Goal: Task Accomplishment & Management: Complete application form

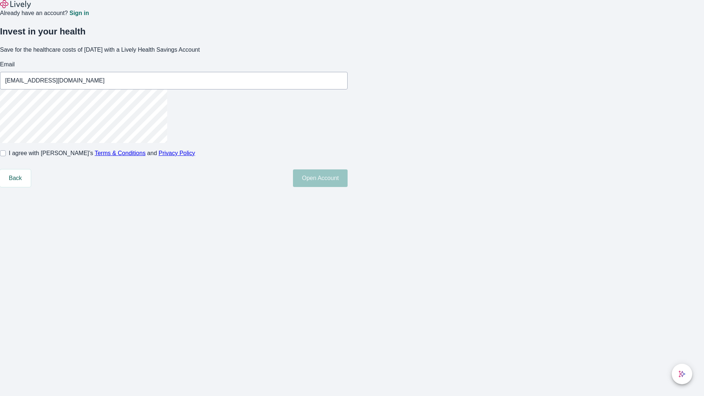
click at [6, 156] on input "I agree with Lively’s Terms & Conditions and Privacy Policy" at bounding box center [3, 153] width 6 height 6
checkbox input "true"
click at [348, 187] on button "Open Account" at bounding box center [320, 178] width 55 height 18
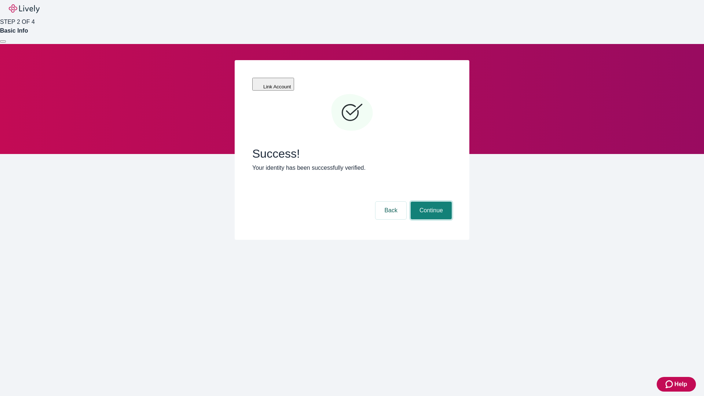
click at [430, 202] on button "Continue" at bounding box center [431, 211] width 41 height 18
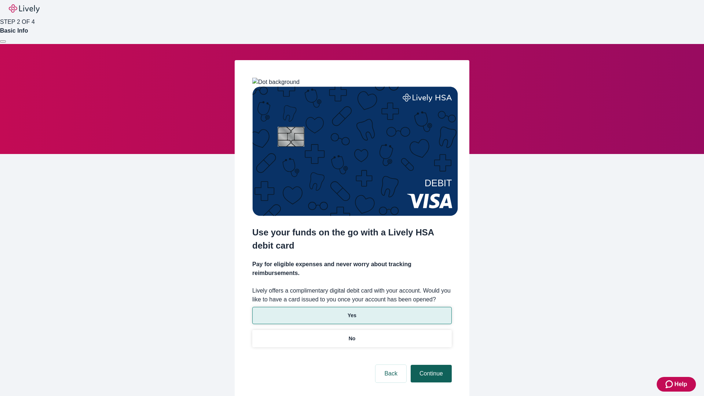
click at [352, 312] on p "Yes" at bounding box center [352, 316] width 9 height 8
click at [430, 365] on button "Continue" at bounding box center [431, 374] width 41 height 18
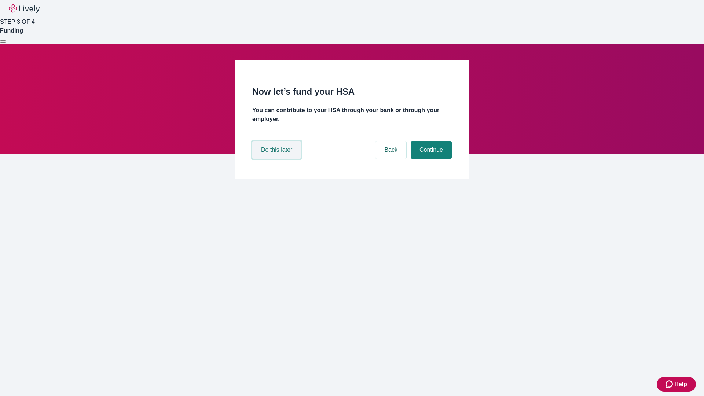
click at [278, 159] on button "Do this later" at bounding box center [276, 150] width 49 height 18
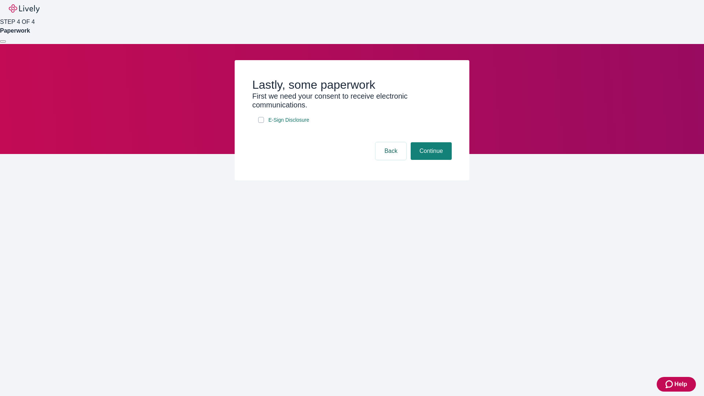
click at [261, 123] on input "E-Sign Disclosure" at bounding box center [261, 120] width 6 height 6
checkbox input "true"
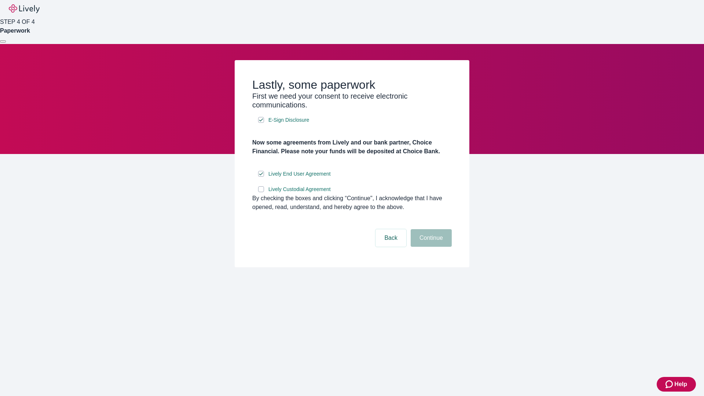
click at [261, 192] on input "Lively Custodial Agreement" at bounding box center [261, 189] width 6 height 6
checkbox input "true"
click at [430, 247] on button "Continue" at bounding box center [431, 238] width 41 height 18
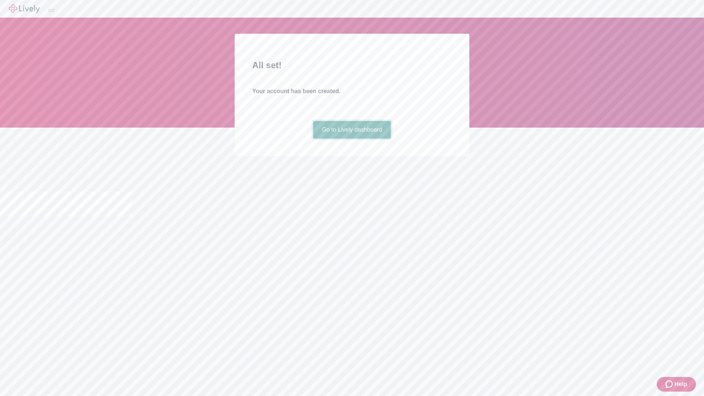
click at [352, 139] on link "Go to Lively dashboard" at bounding box center [352, 130] width 78 height 18
